Goal: Task Accomplishment & Management: Use online tool/utility

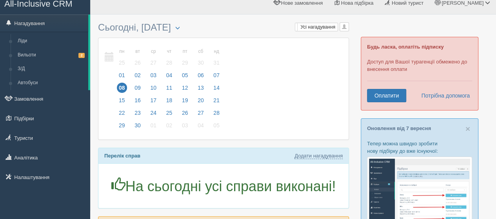
scroll to position [9, 0]
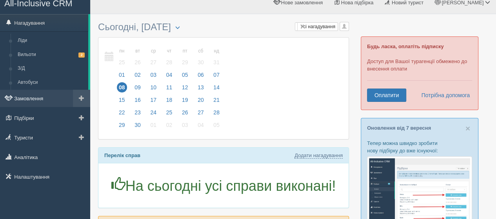
click at [36, 105] on link "Замовлення" at bounding box center [45, 98] width 90 height 17
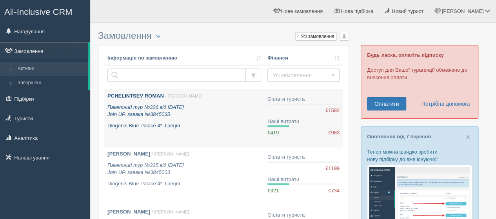
click at [215, 121] on div "PCHELINTSEV ROMAN / Тетяна М. Пакетний тур №326 від 04.09.2025 Join UP, заявка …" at bounding box center [184, 110] width 154 height 37
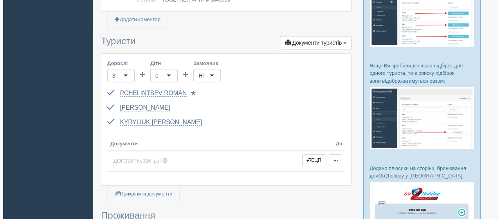
scroll to position [192, 0]
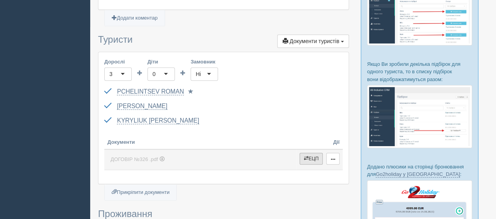
click at [310, 157] on button "ЕЦП" at bounding box center [311, 159] width 24 height 12
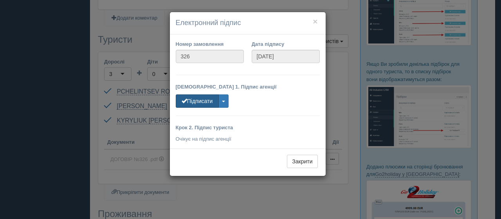
click at [190, 104] on button "Підписати" at bounding box center [197, 100] width 43 height 13
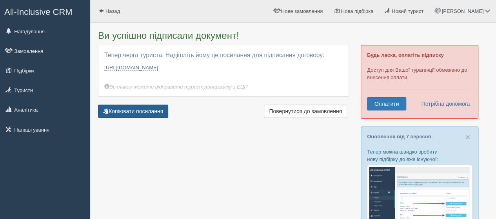
click at [156, 112] on button "Копіювати посилання" at bounding box center [133, 111] width 70 height 13
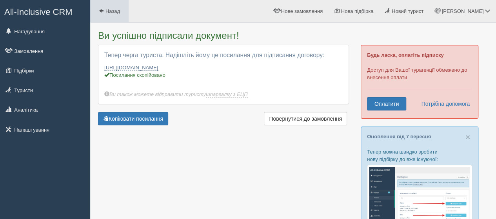
click at [103, 13] on span at bounding box center [101, 10] width 5 height 5
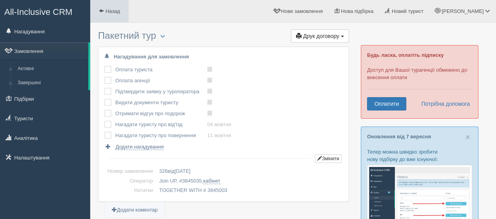
click at [111, 13] on span "Назад" at bounding box center [112, 11] width 14 height 6
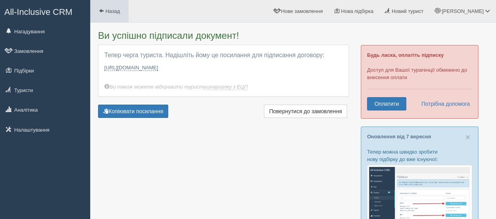
click at [116, 11] on span "Назад" at bounding box center [112, 11] width 14 height 6
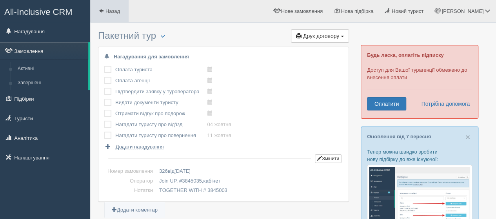
click at [110, 7] on link "Назад" at bounding box center [109, 11] width 38 height 22
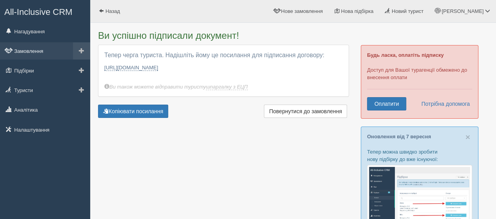
click at [39, 51] on link "Замовлення" at bounding box center [45, 50] width 90 height 17
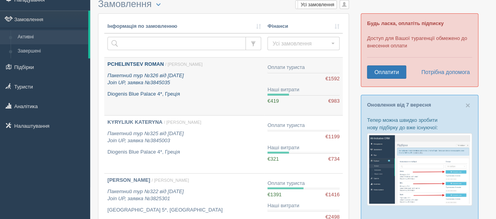
scroll to position [32, 0]
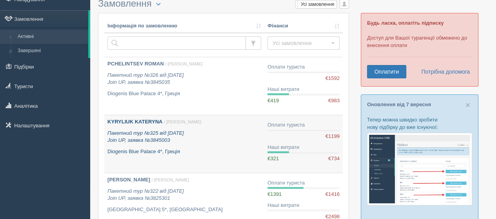
click at [146, 123] on b "KYRYLIUK KATERYNA" at bounding box center [134, 122] width 55 height 6
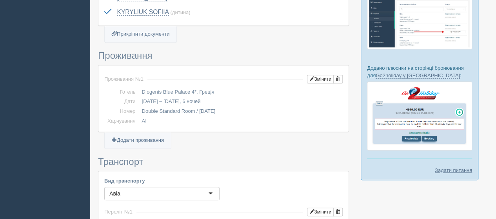
scroll to position [277, 0]
